Goal: Communication & Community: Ask a question

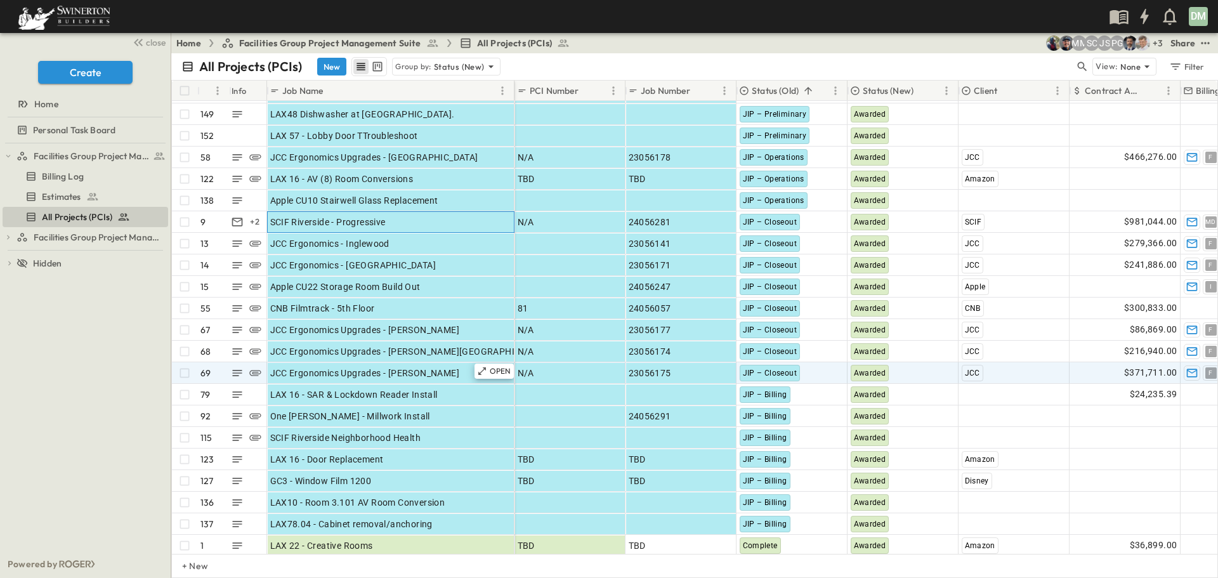
scroll to position [127, 0]
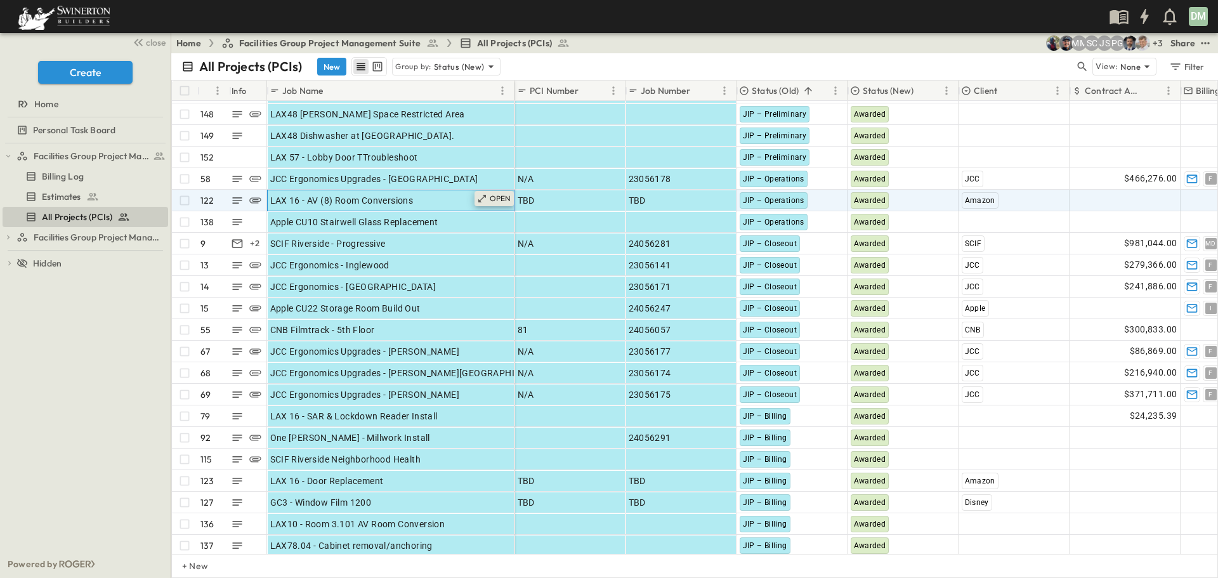
click at [493, 198] on p "OPEN" at bounding box center [501, 198] width 22 height 10
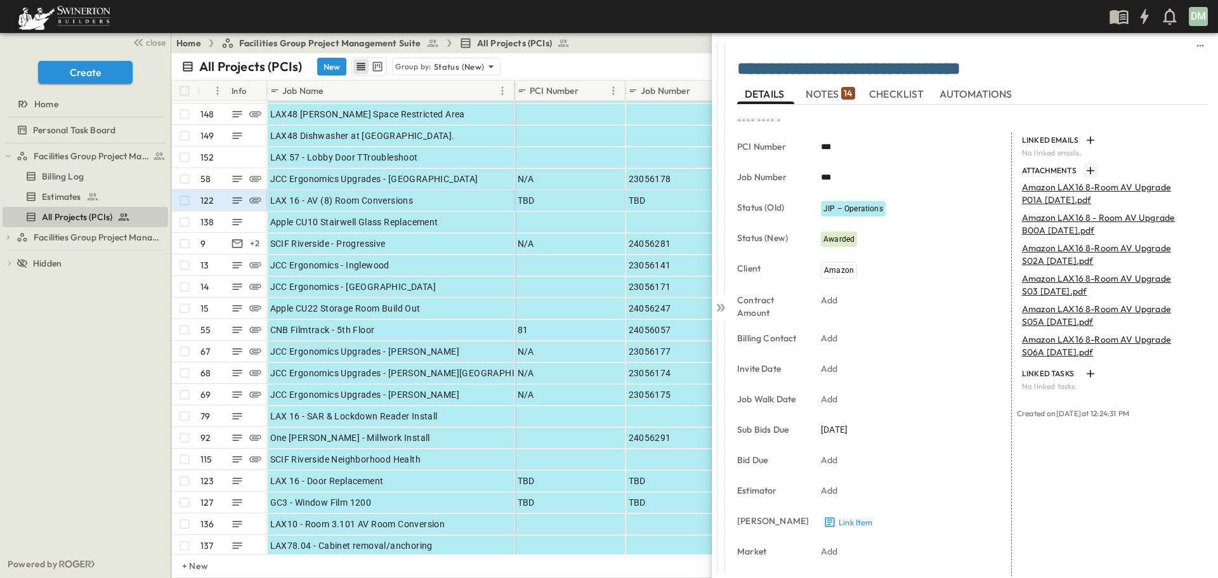
click at [1084, 167] on icon "button" at bounding box center [1090, 170] width 13 height 13
click at [723, 306] on icon at bounding box center [722, 308] width 5 height 8
